Goal: Transaction & Acquisition: Subscribe to service/newsletter

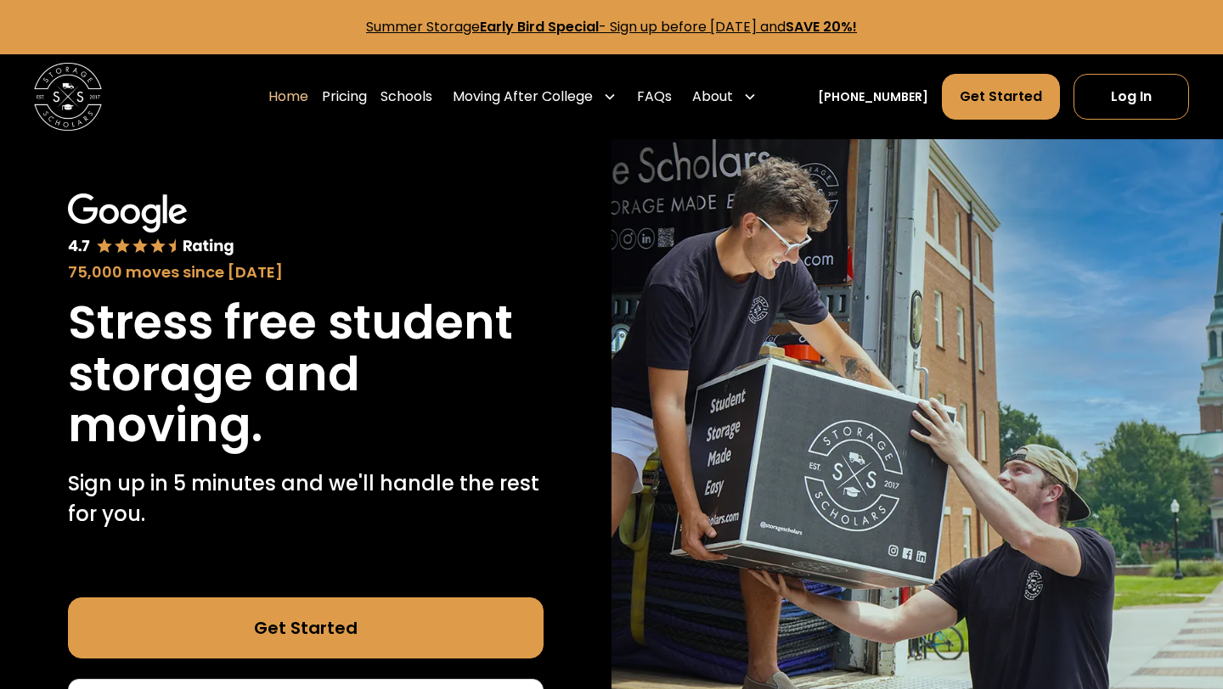
click at [529, 25] on strong "Early Bird Special" at bounding box center [539, 27] width 119 height 20
click at [282, 635] on link "Get Started" at bounding box center [306, 628] width 476 height 61
